Goal: Task Accomplishment & Management: Use online tool/utility

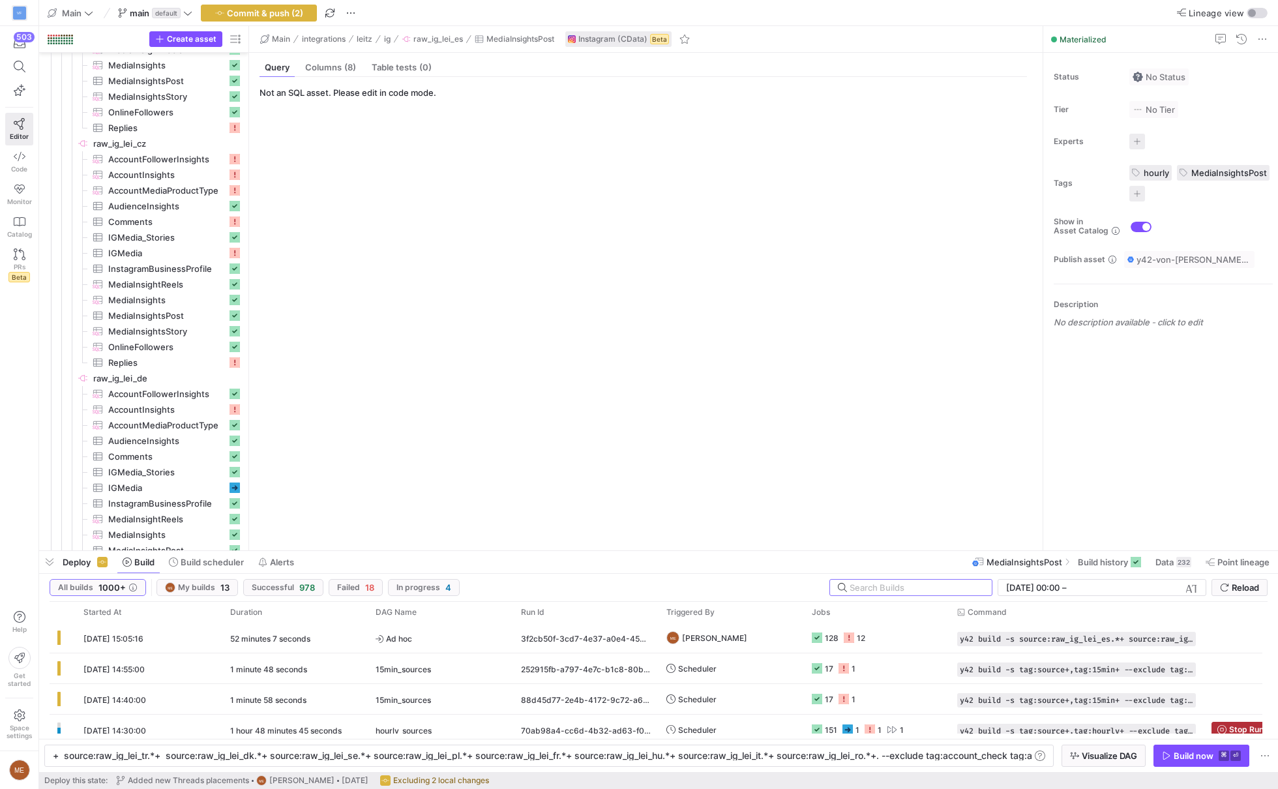
scroll to position [0, 1217]
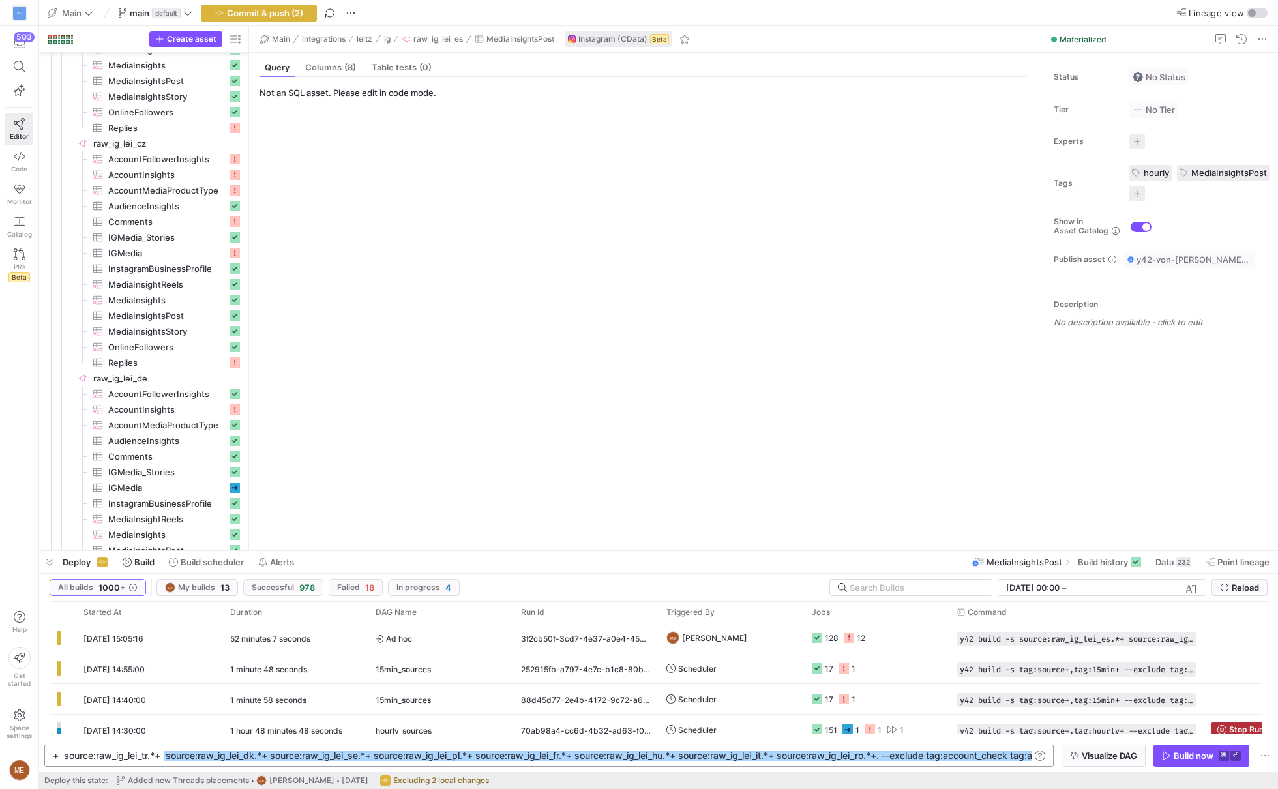
drag, startPoint x: 165, startPoint y: 755, endPoint x: 1291, endPoint y: 800, distance: 1126.5
click at [1278, 738] on html "VF 503 Editor Code Monitor Catalog PRs Beta Help Get started Space settings ME …" at bounding box center [639, 394] width 1278 height 789
click at [828, 738] on div "y42 build -s source:raw_ig_lei_es.*+ source:raw_i g_lei_de.*+ source:raw_ig_lei…" at bounding box center [319, 756] width 1425 height 10
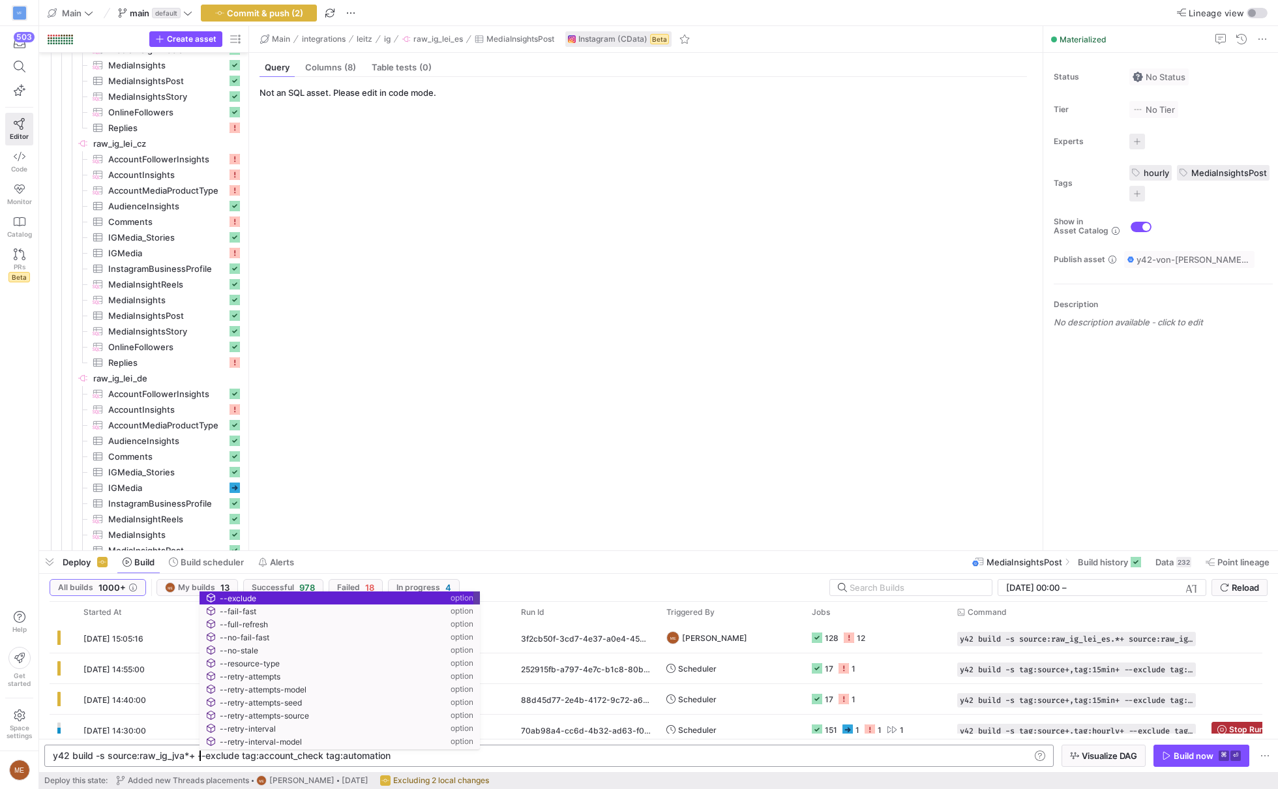
scroll to position [0, 147]
type textarea "y42 build -s source:raw_ig_jva*+ --exclude tag:account_check tag:automation"
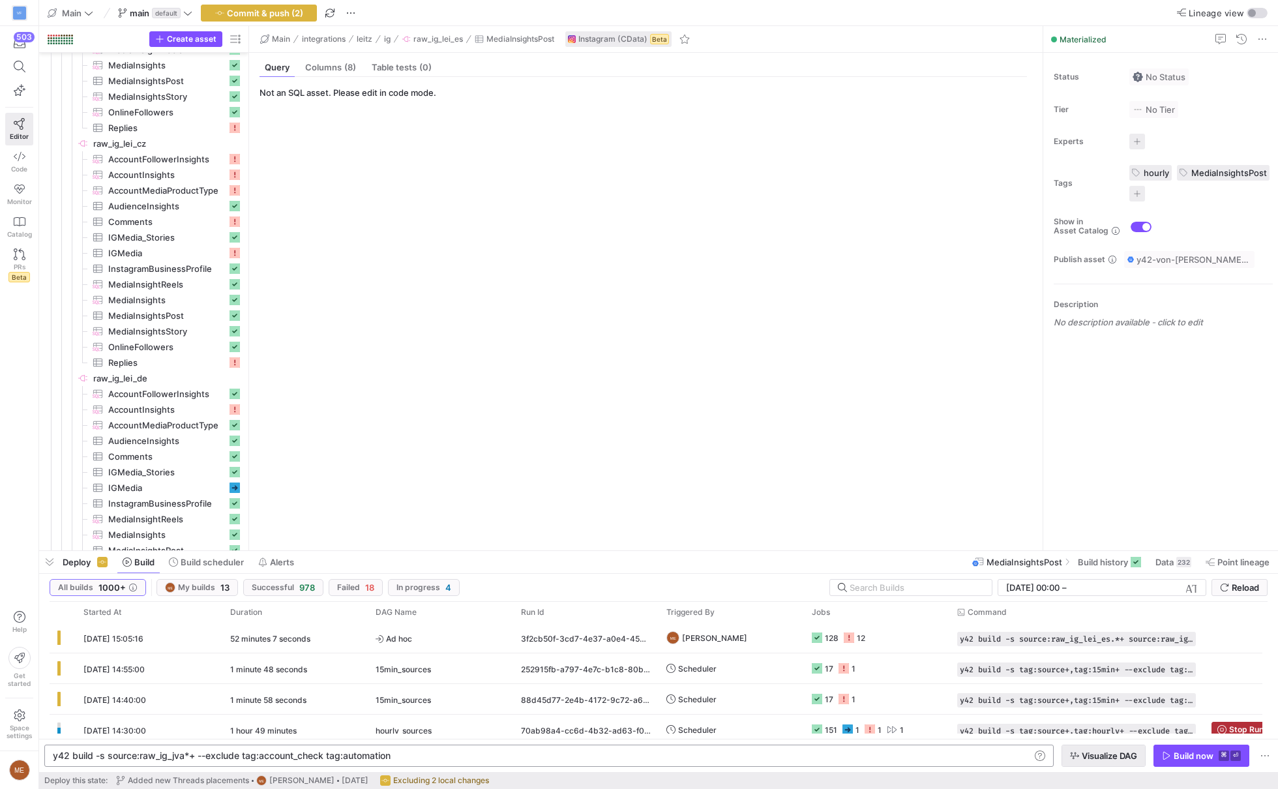
click at [1124, 738] on span "Visualize DAG" at bounding box center [1109, 756] width 55 height 10
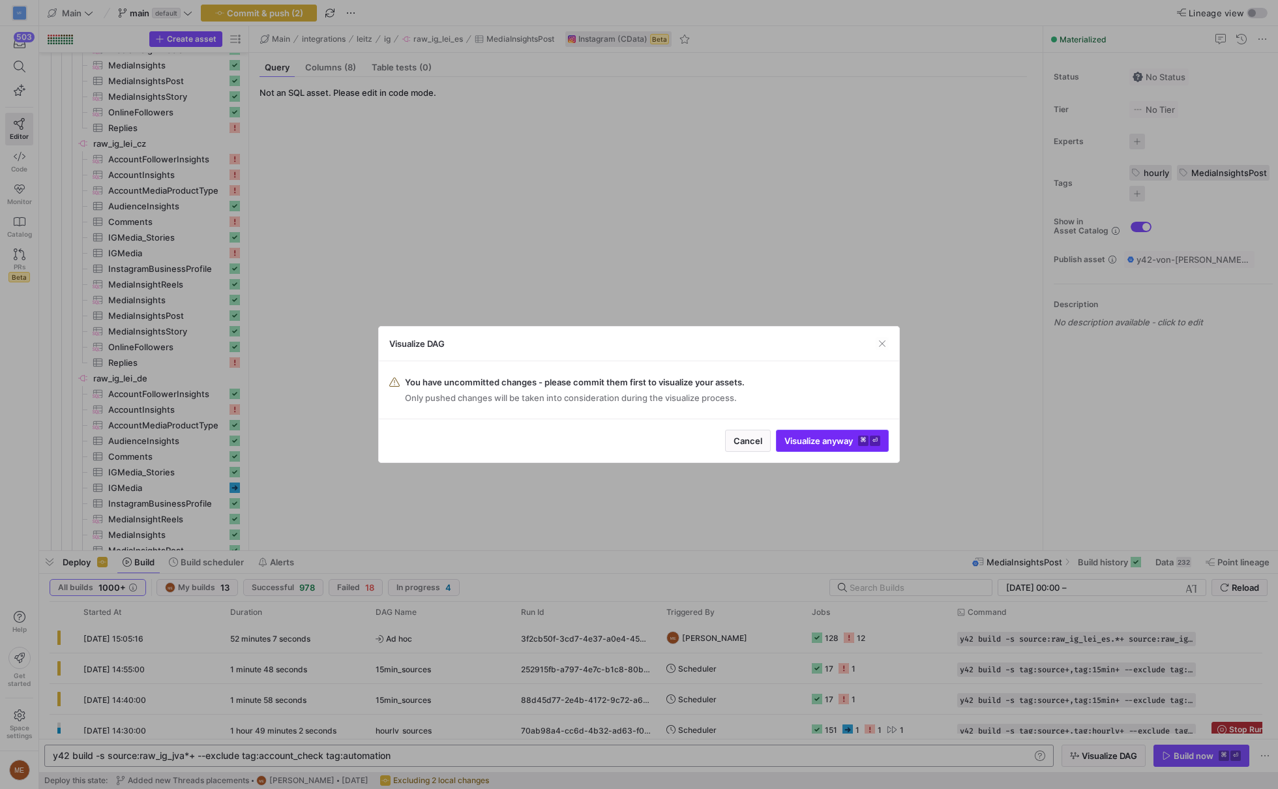
click at [817, 440] on span "Visualize anyway ⌘ ⏎" at bounding box center [833, 441] width 96 height 10
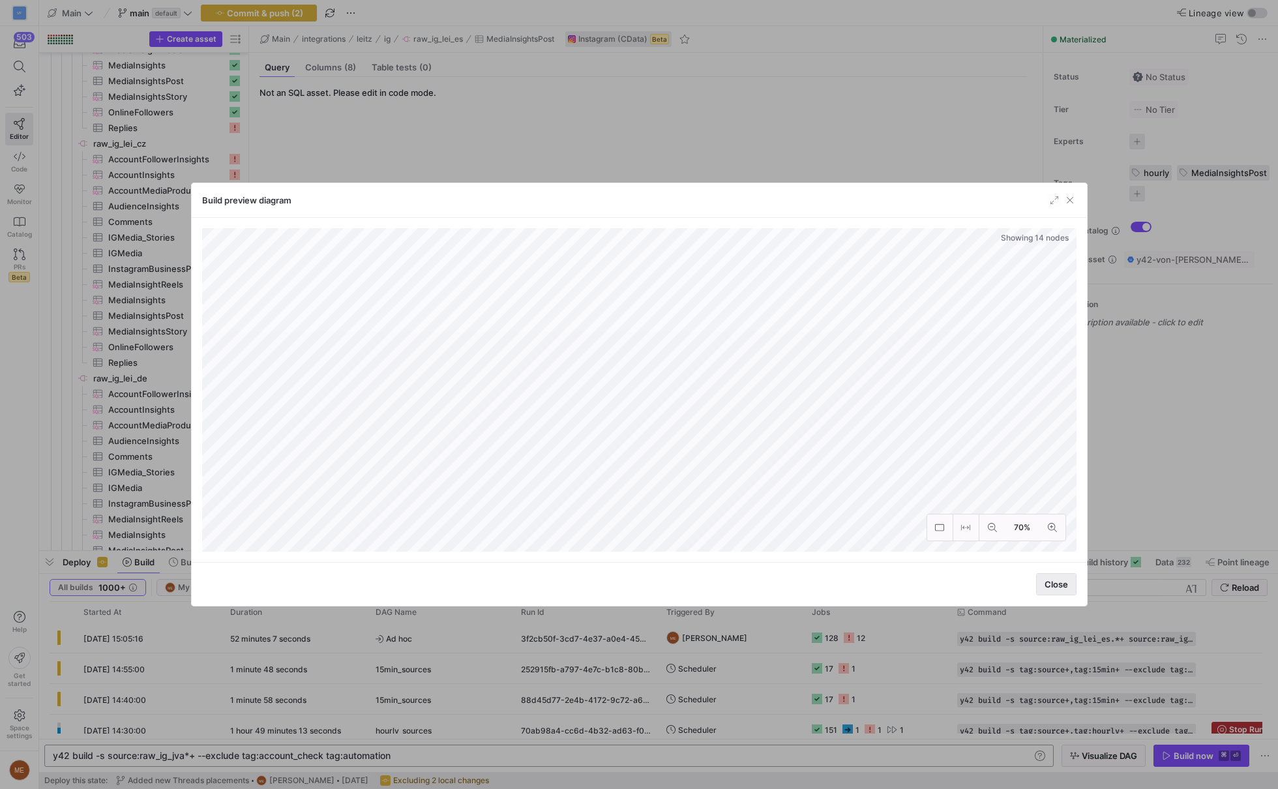
click at [1045, 583] on span "Close" at bounding box center [1056, 584] width 23 height 10
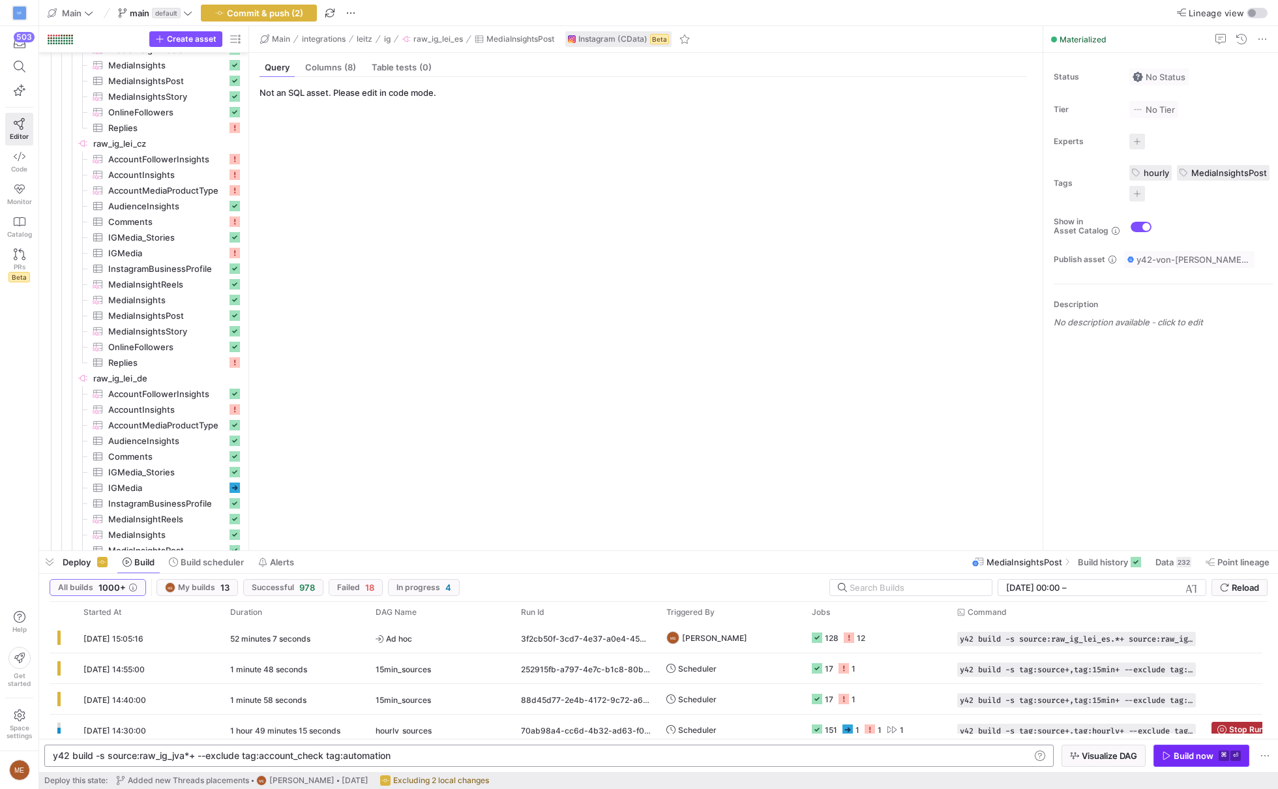
click at [1216, 738] on span "Build now ⌘ ⏎" at bounding box center [1201, 756] width 79 height 10
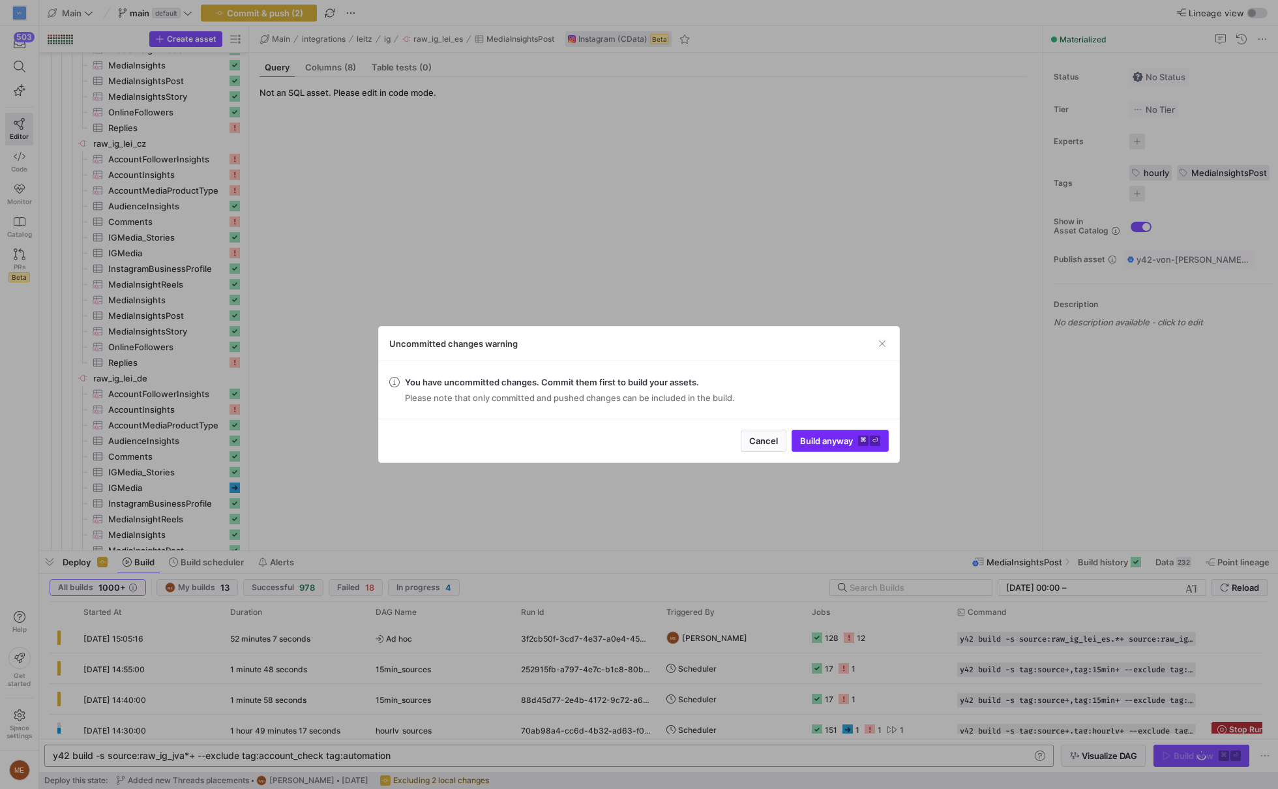
click at [849, 451] on span "submit" at bounding box center [840, 440] width 96 height 21
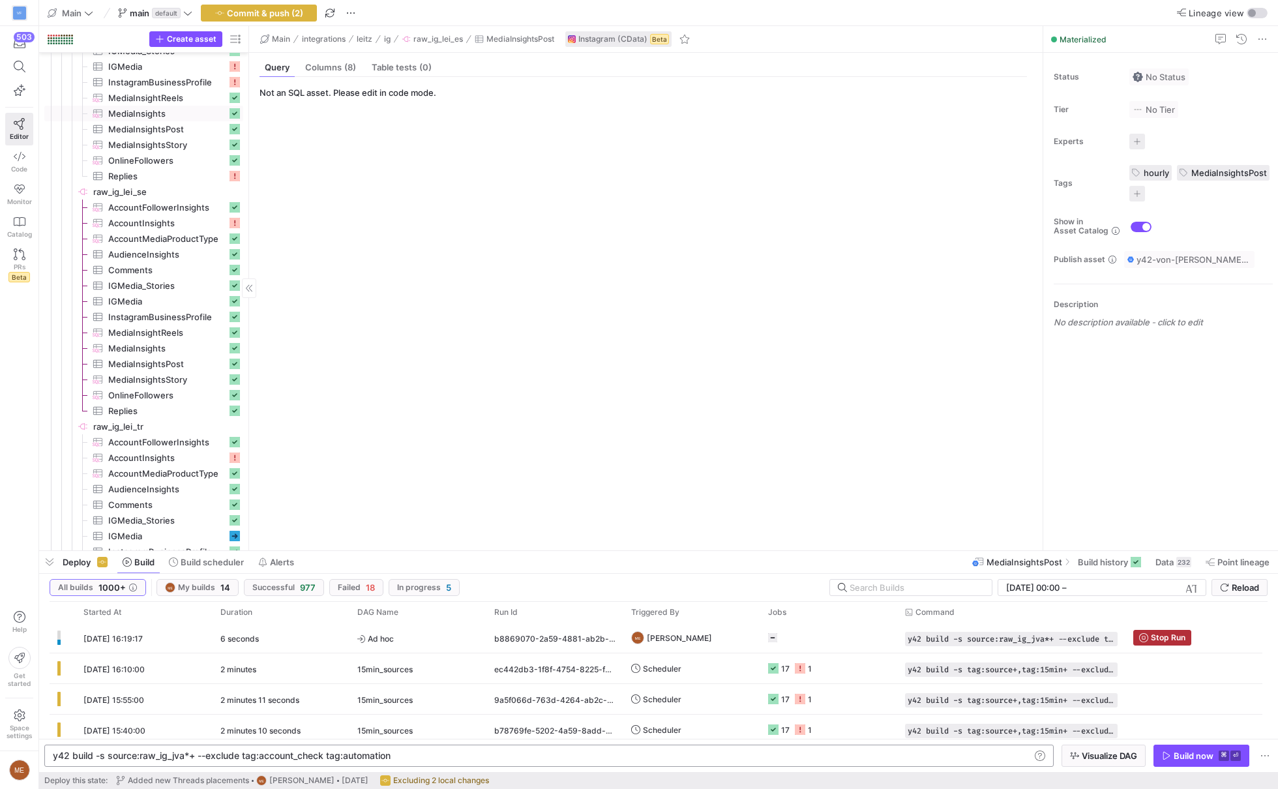
scroll to position [2179, 0]
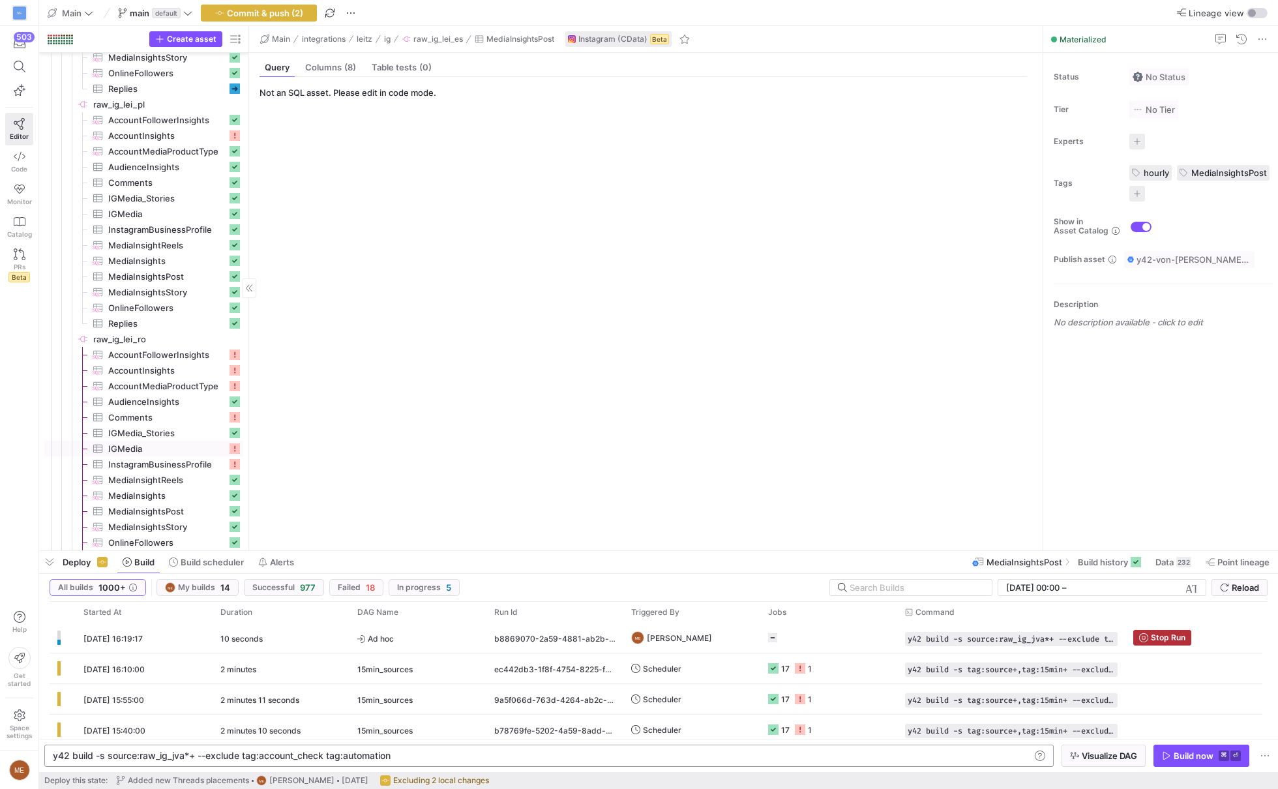
click at [182, 455] on span "IGMedia​​​​​​​​​" at bounding box center [167, 448] width 119 height 15
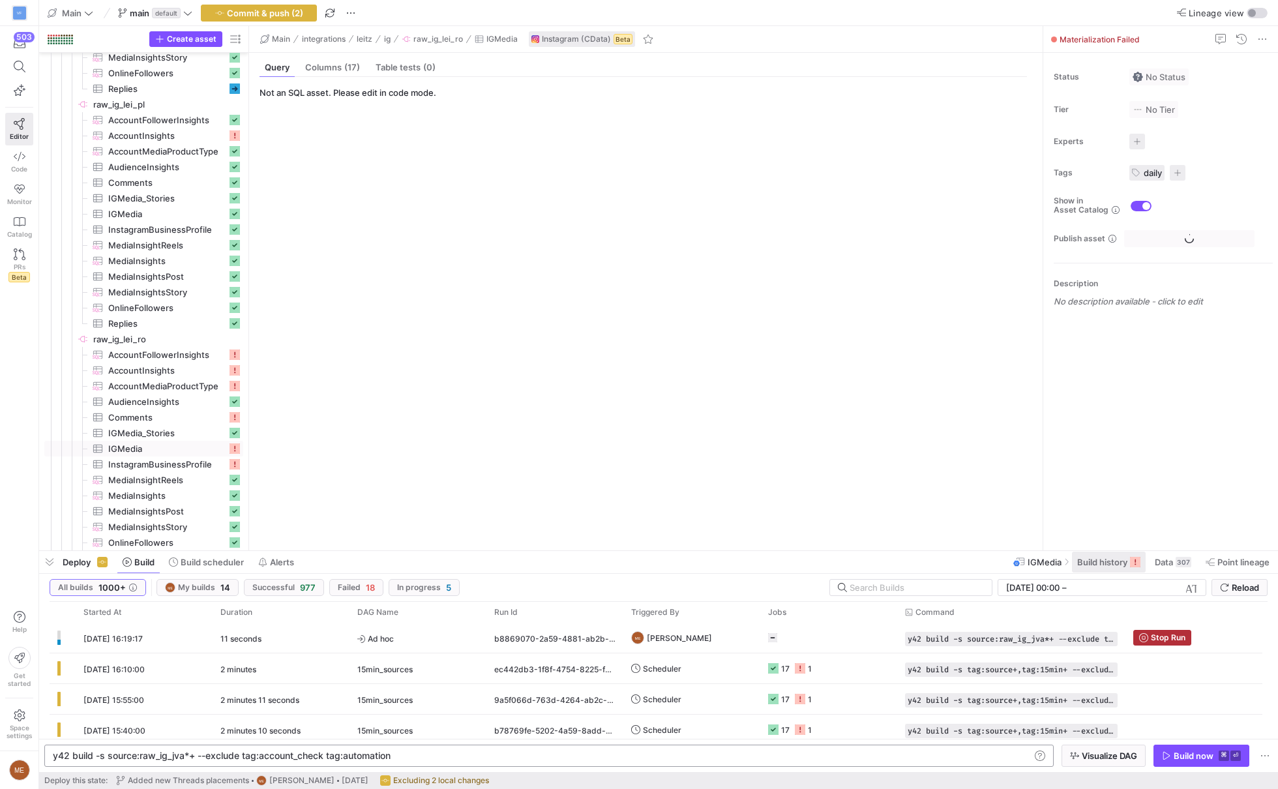
click at [1100, 560] on span "Build history" at bounding box center [1102, 562] width 50 height 10
click at [1114, 565] on span "Build history" at bounding box center [1102, 562] width 50 height 10
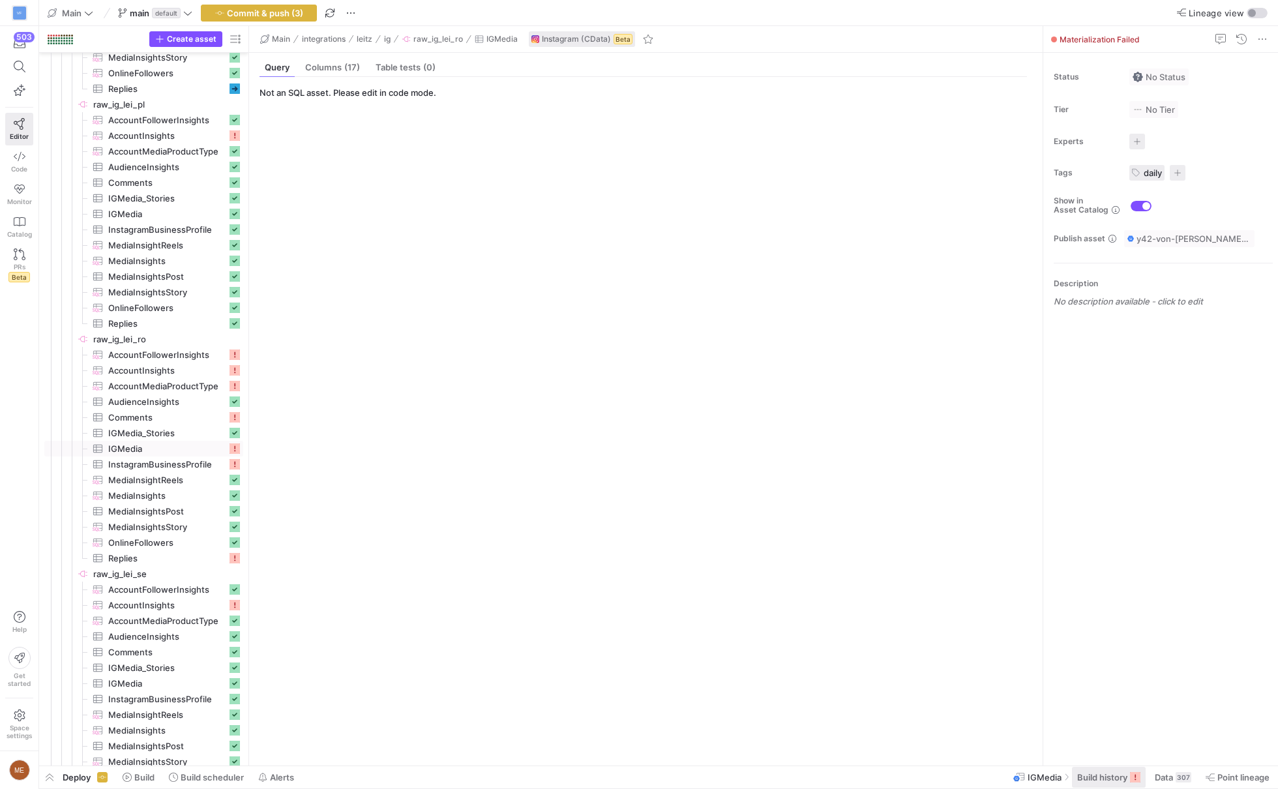
click at [1116, 738] on span "Build history" at bounding box center [1102, 777] width 50 height 10
